Goal: Find specific page/section: Locate a particular part of the current website

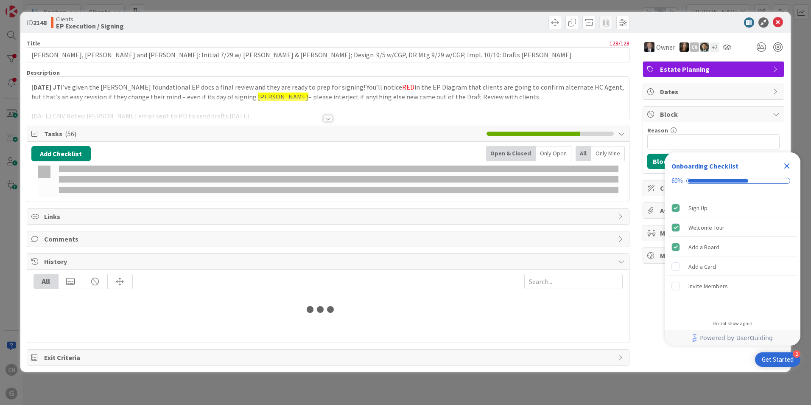
type input "[PERSON_NAME]"
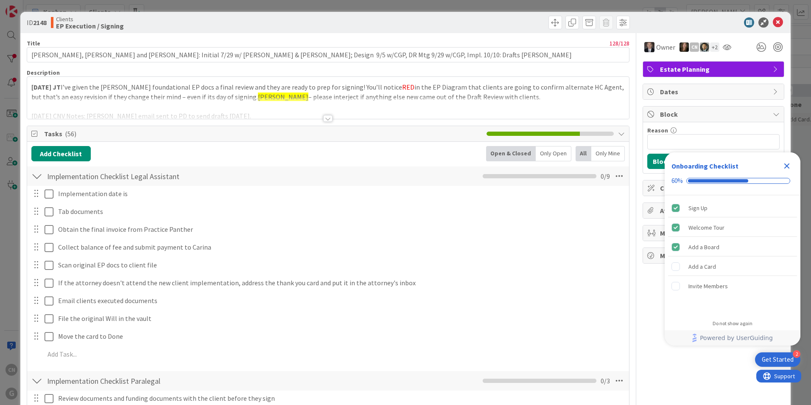
click at [787, 167] on icon "Close Checklist" at bounding box center [787, 166] width 6 height 6
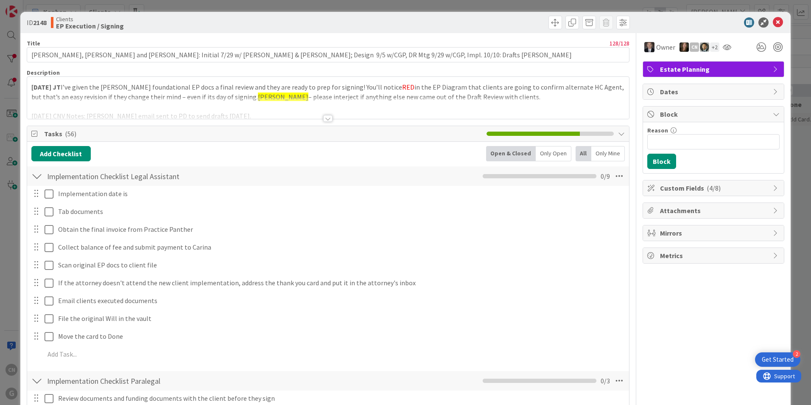
click at [145, 108] on div at bounding box center [328, 108] width 602 height 22
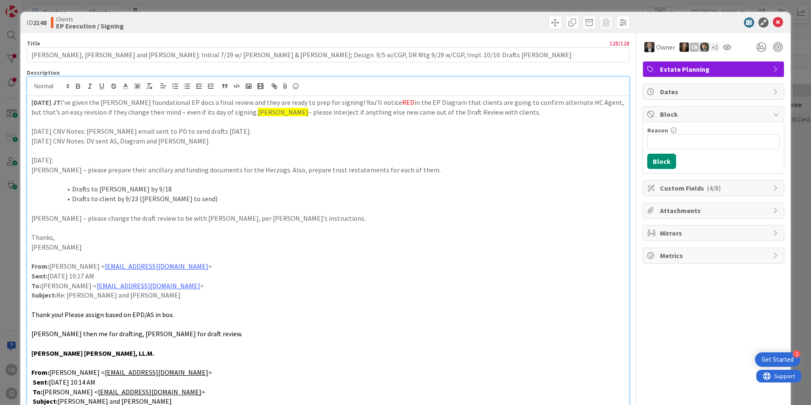
click at [29, 103] on div "10.2.2025 JT I’ve given the Herzog foundational EP docs a final review and they…" at bounding box center [328, 289] width 602 height 386
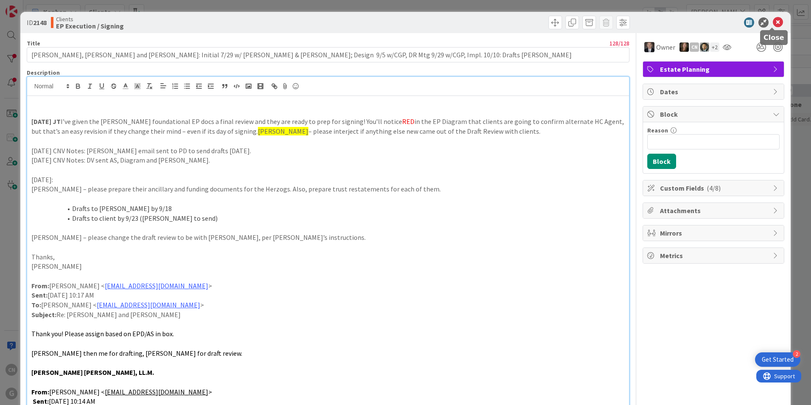
click at [773, 26] on icon at bounding box center [778, 22] width 10 height 10
